Goal: Task Accomplishment & Management: Manage account settings

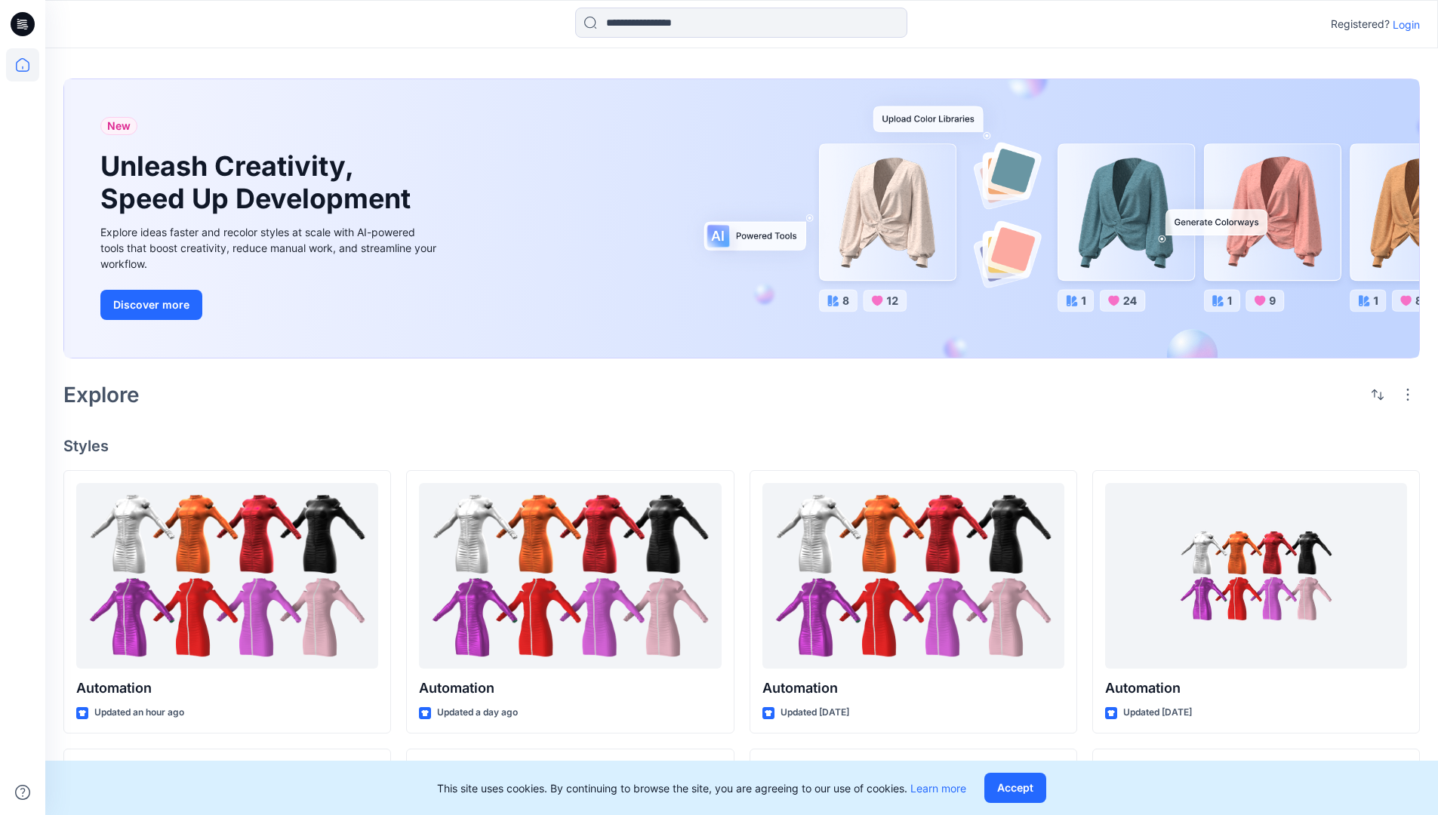
click at [1403, 24] on p "Login" at bounding box center [1406, 25] width 27 height 16
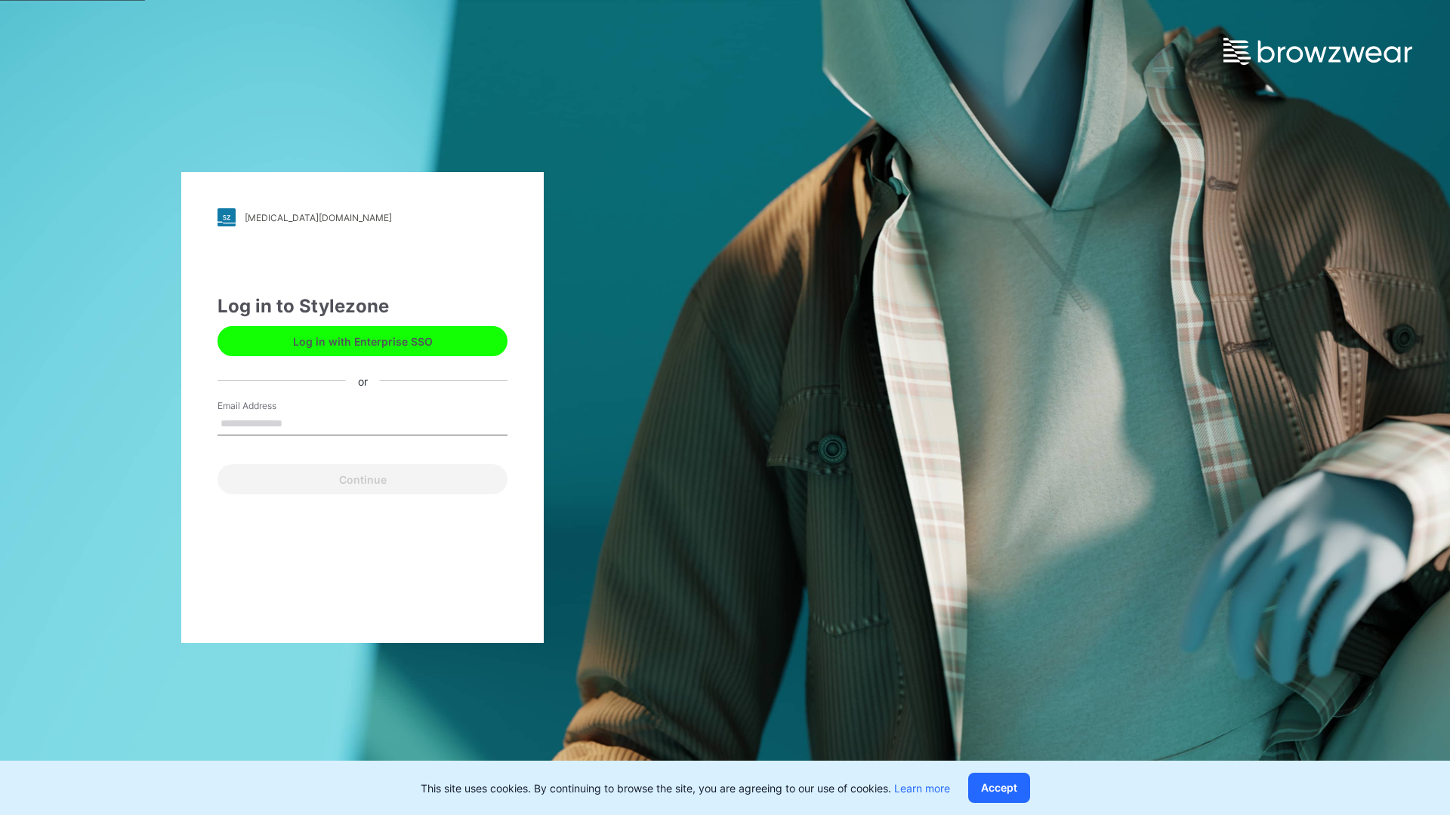
click at [298, 423] on input "Email Address" at bounding box center [362, 424] width 290 height 23
type input "**********"
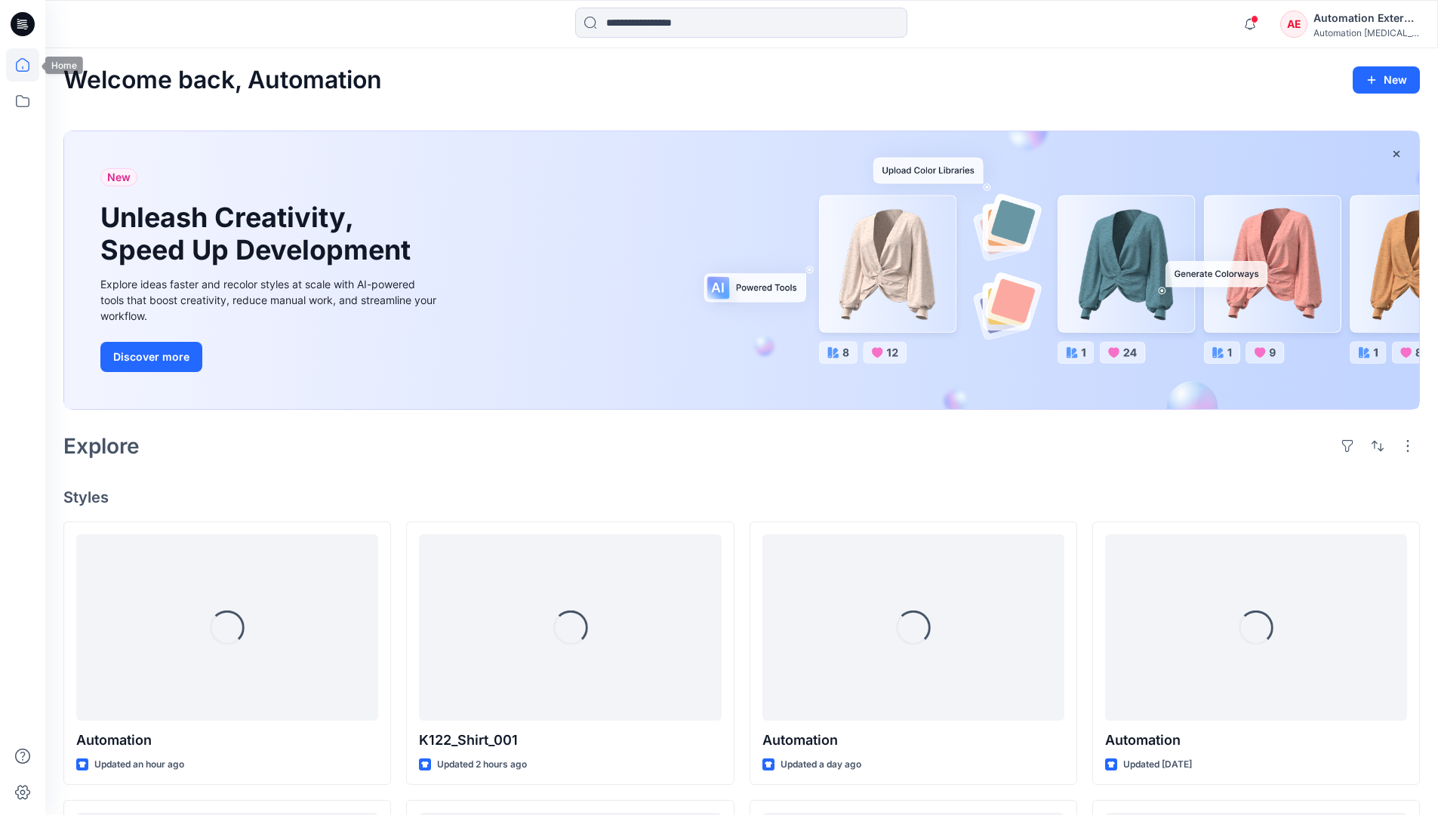
click at [29, 65] on icon at bounding box center [23, 65] width 14 height 14
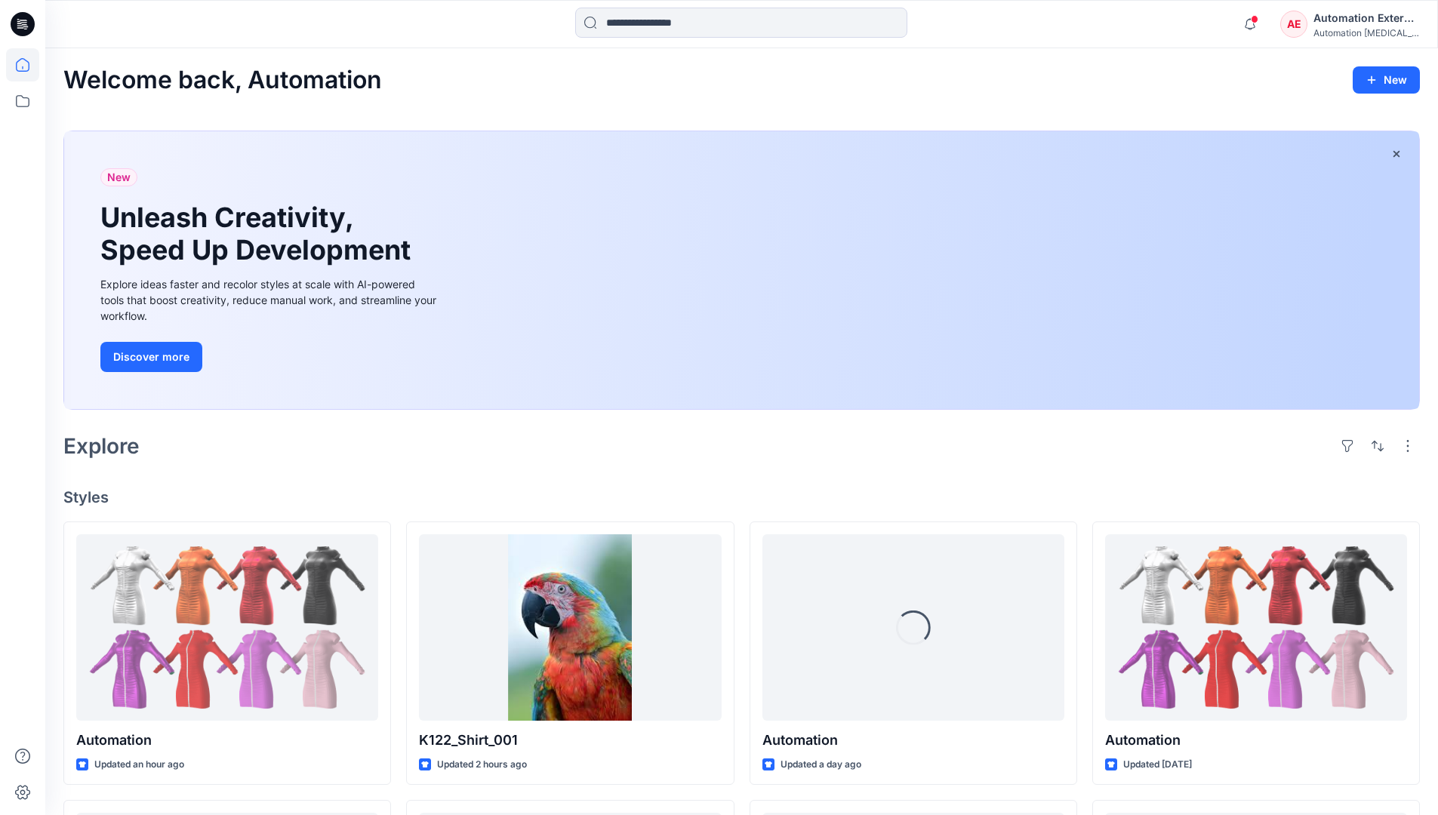
click at [1315, 25] on div "Automation External" at bounding box center [1367, 18] width 106 height 18
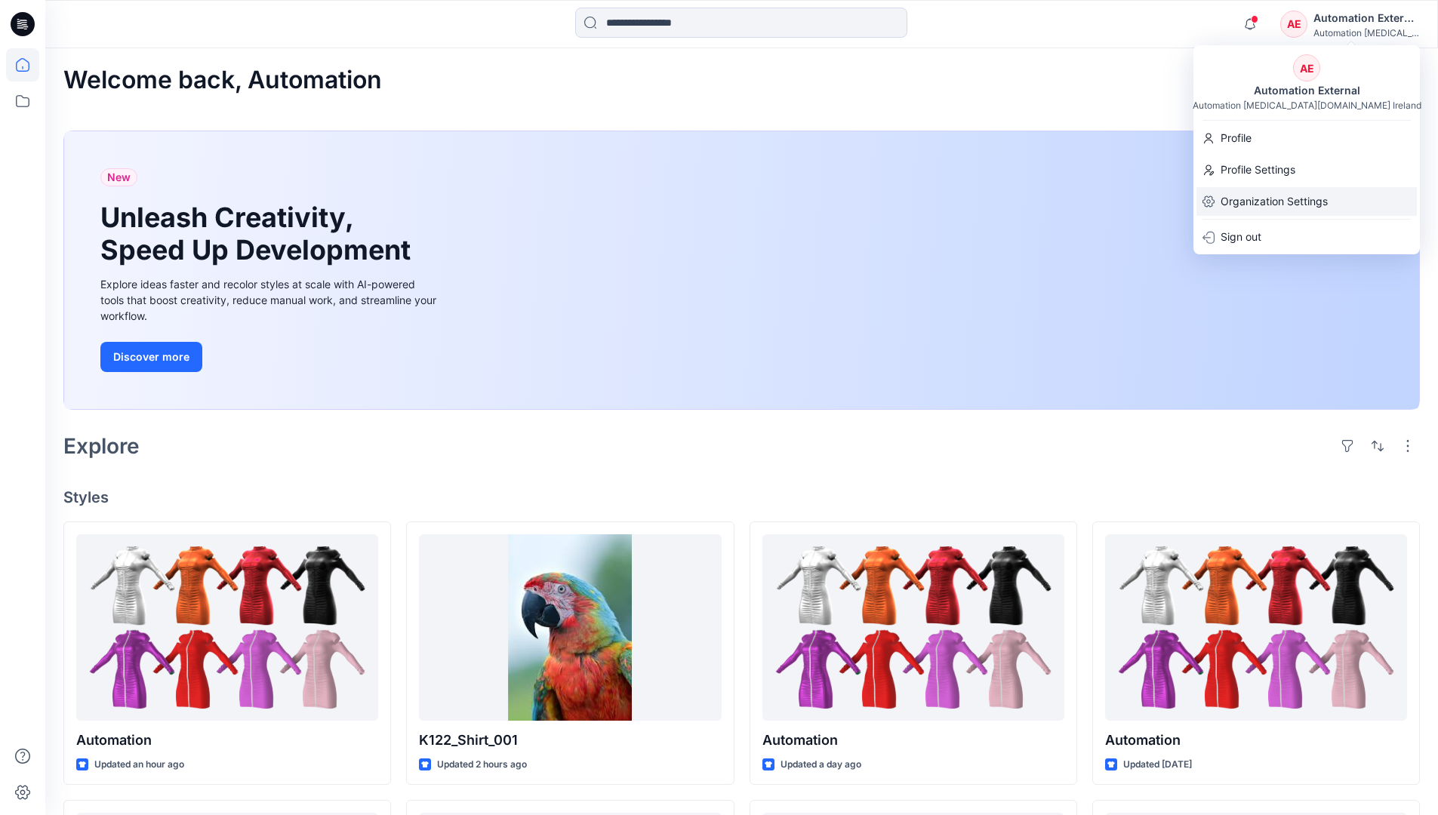
click at [1264, 193] on p "Organization Settings" at bounding box center [1274, 201] width 107 height 29
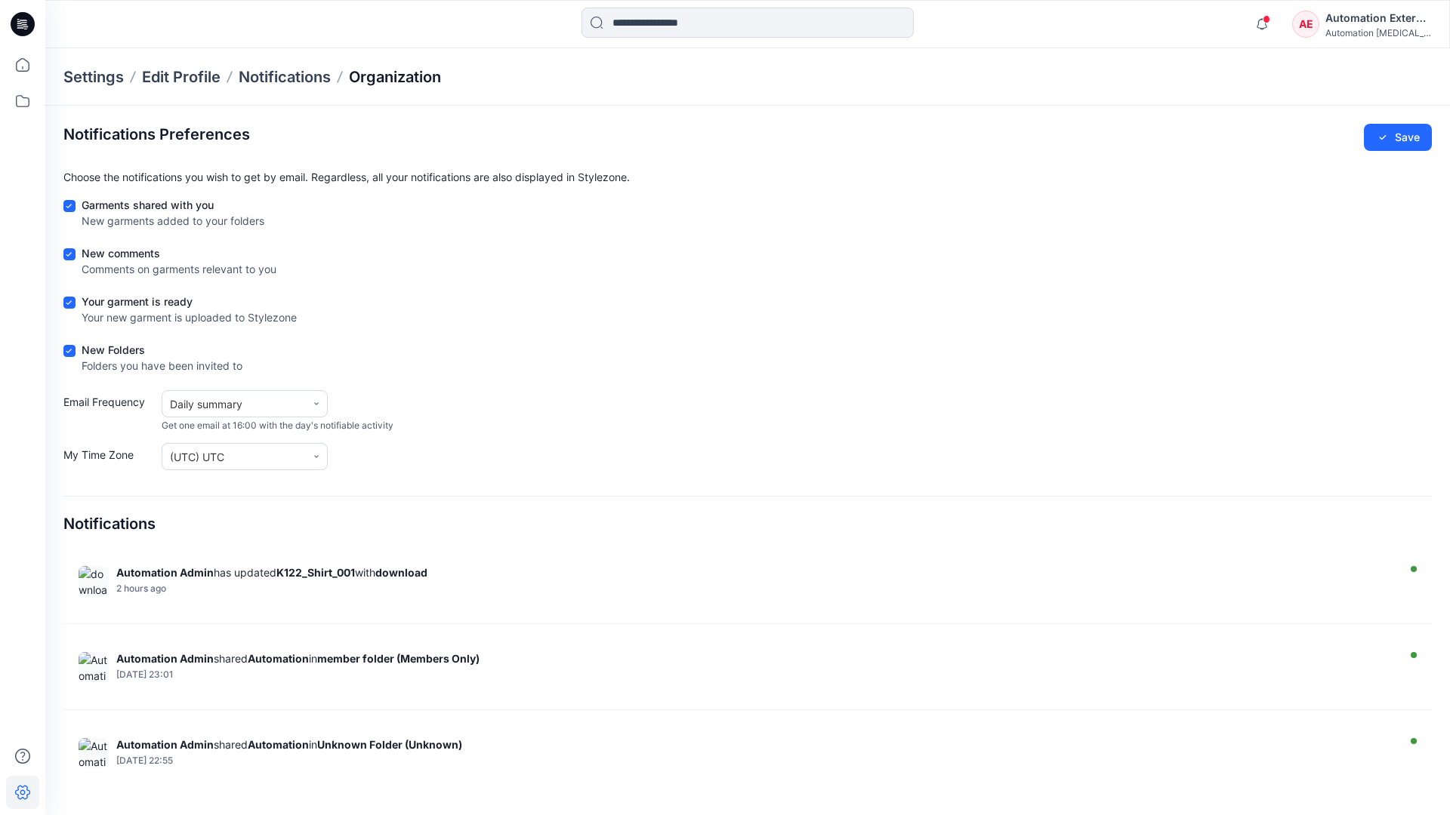
click at [424, 79] on p "Organization" at bounding box center [395, 76] width 92 height 21
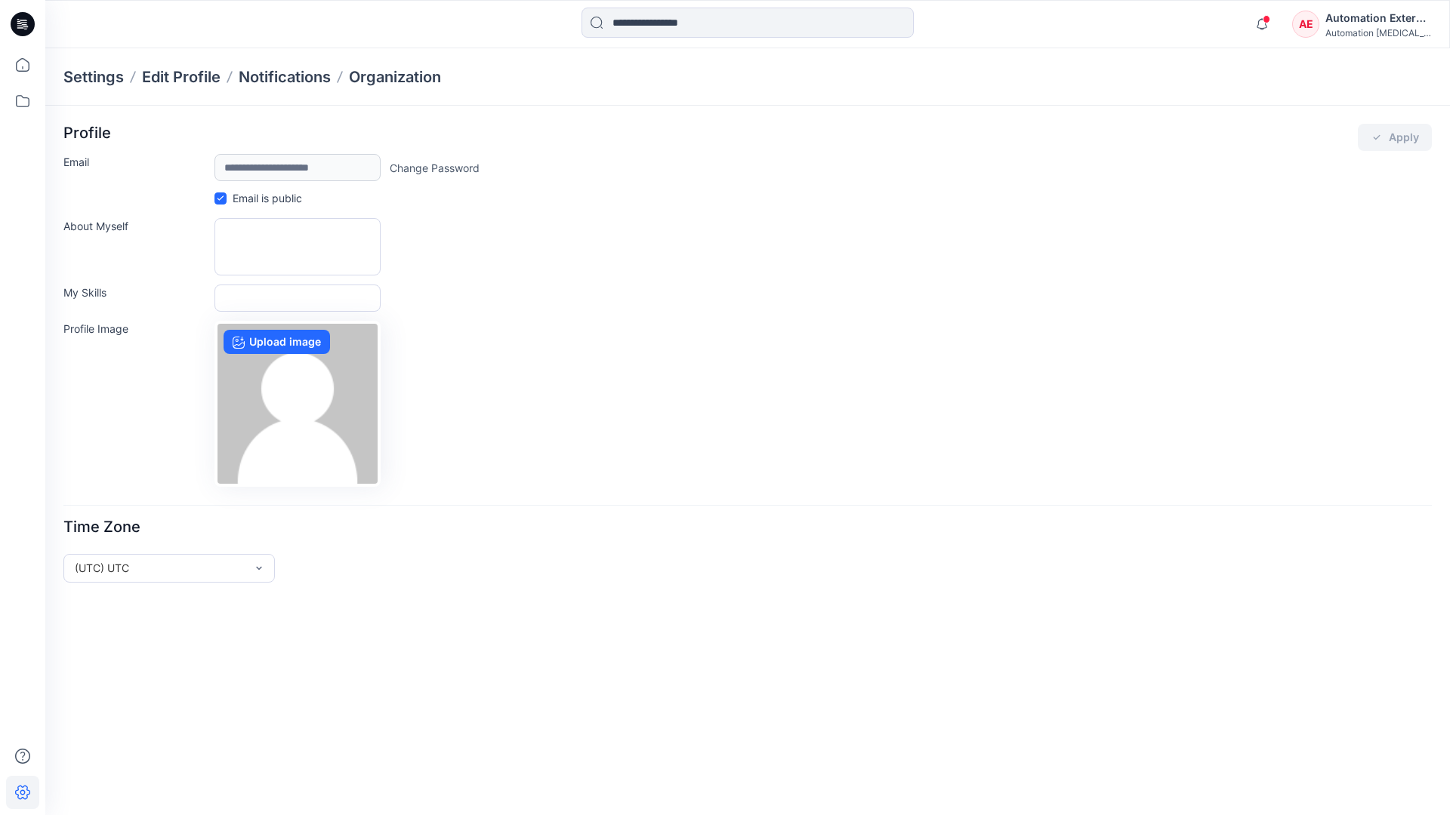
click at [1379, 23] on div "Automation External" at bounding box center [1378, 18] width 106 height 18
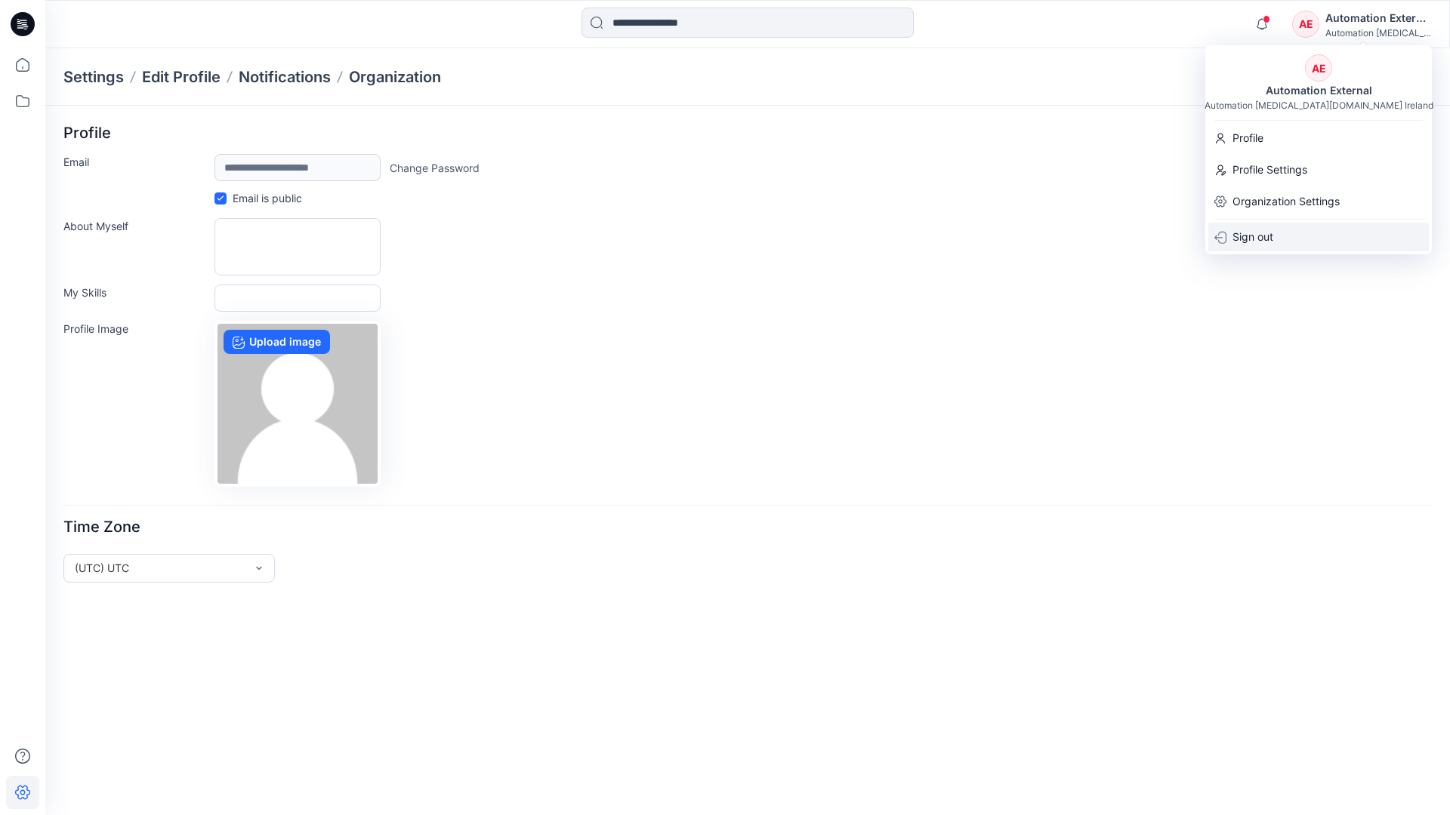
click at [1281, 235] on div "Sign out" at bounding box center [1318, 237] width 220 height 29
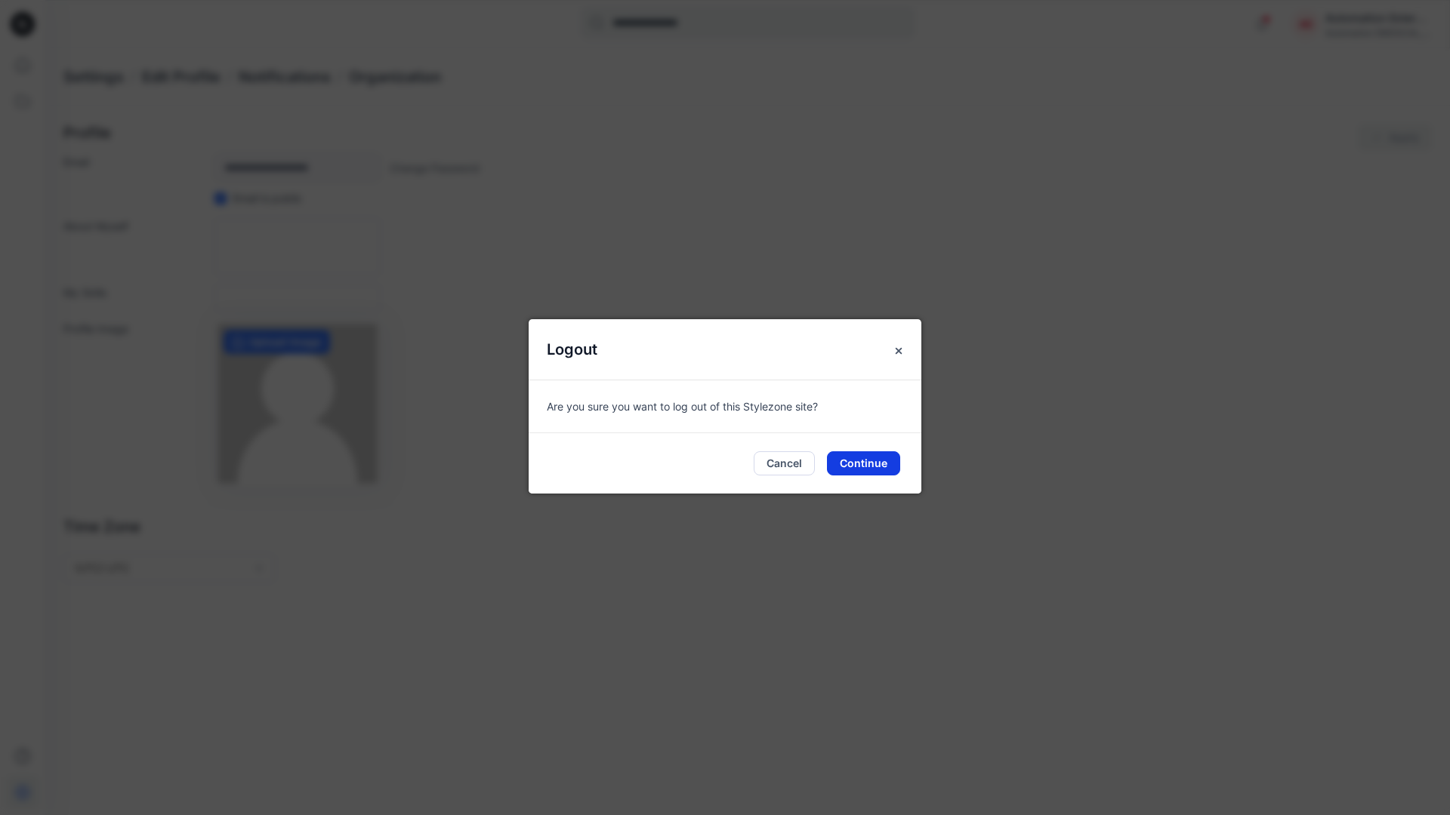
click at [873, 458] on button "Continue" at bounding box center [863, 464] width 73 height 24
